Goal: Task Accomplishment & Management: Manage account settings

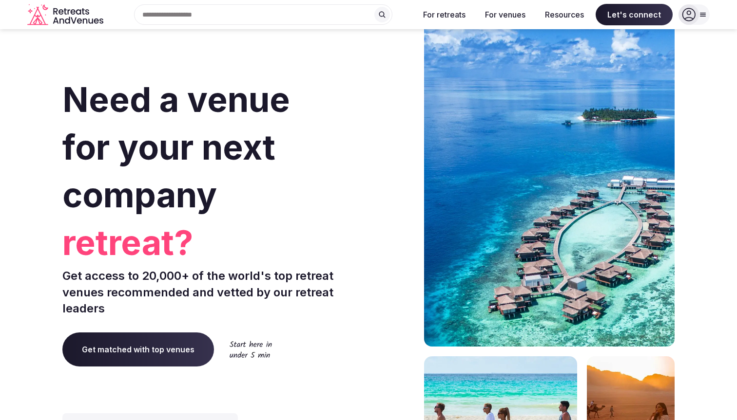
click at [686, 19] on icon at bounding box center [689, 15] width 14 height 14
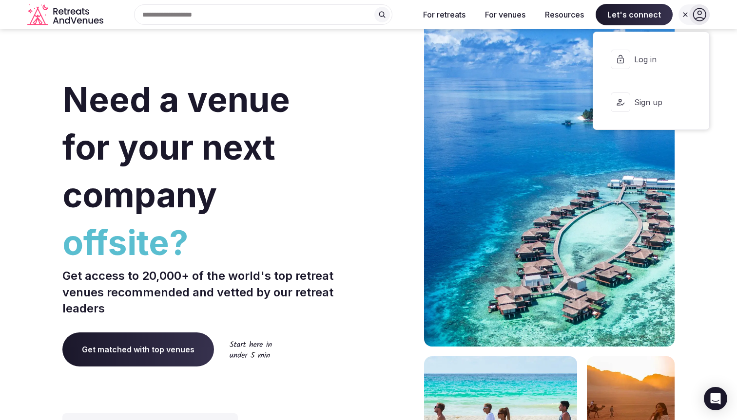
click at [656, 59] on span "Log in" at bounding box center [657, 59] width 47 height 11
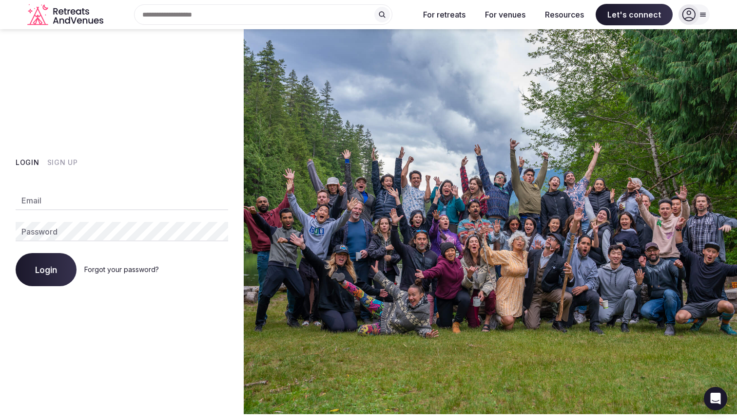
click at [137, 207] on input "Email" at bounding box center [122, 200] width 212 height 19
paste input "**********"
type input "**********"
click at [46, 272] on span "Login" at bounding box center [46, 270] width 22 height 10
click at [213, 142] on div "Login Sign Up Email Password Login Forgot your password?" at bounding box center [122, 221] width 244 height 385
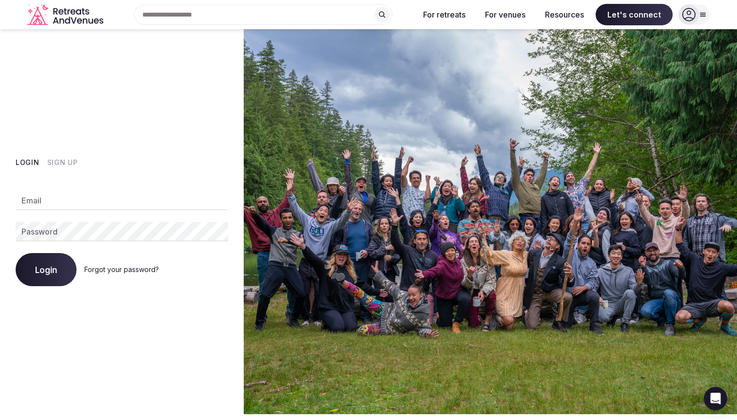
click at [696, 16] on div at bounding box center [688, 14] width 20 height 20
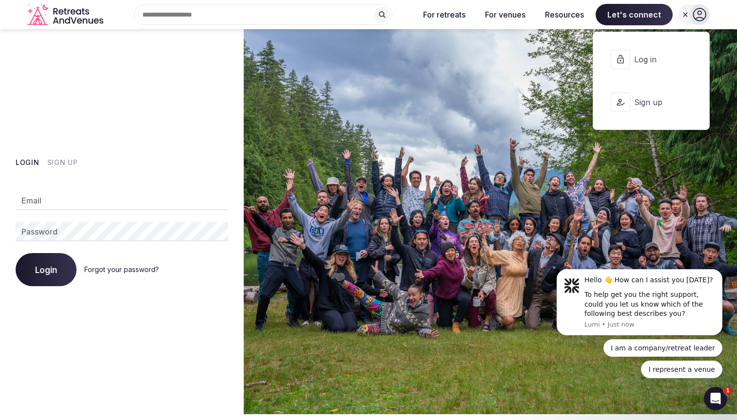
click at [644, 106] on span "Sign up" at bounding box center [657, 102] width 47 height 11
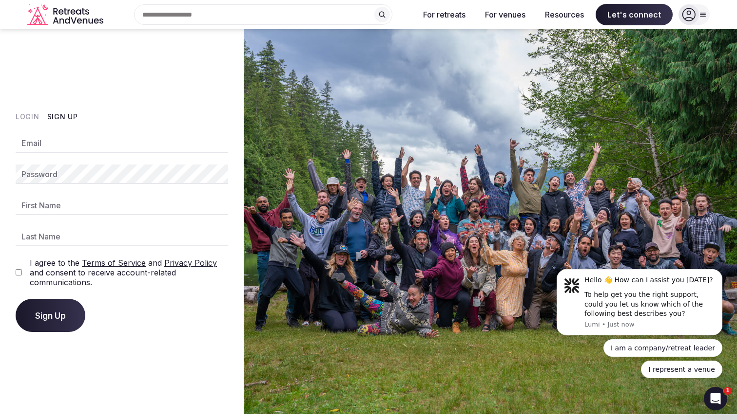
click at [687, 22] on div at bounding box center [688, 14] width 20 height 20
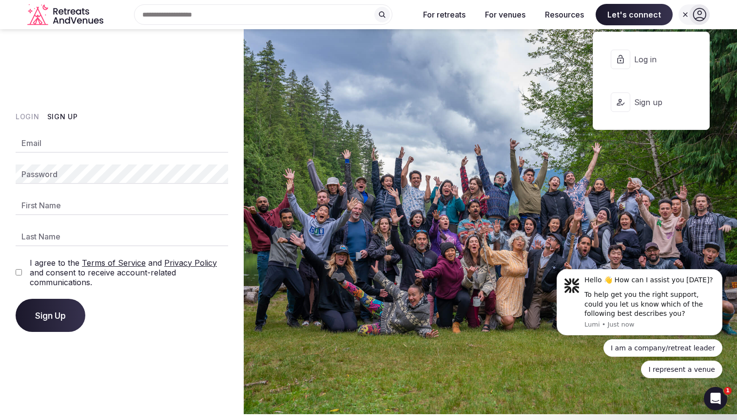
click at [641, 53] on button "Log in" at bounding box center [651, 59] width 100 height 39
